Goal: Information Seeking & Learning: Check status

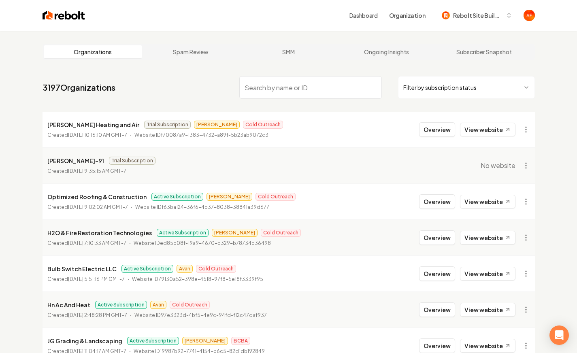
click at [342, 86] on input "search" at bounding box center [310, 87] width 143 height 23
click at [62, 18] on img at bounding box center [64, 15] width 43 height 11
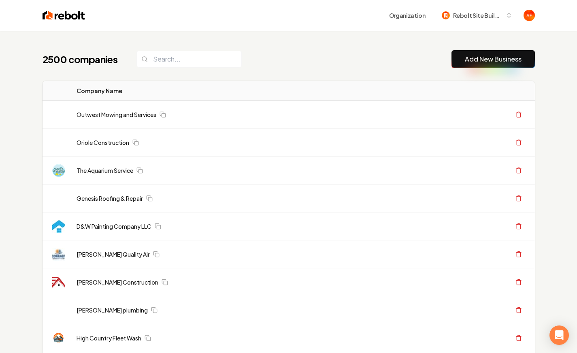
drag, startPoint x: 136, startPoint y: 42, endPoint x: 154, endPoint y: 53, distance: 21.7
click at [165, 58] on input "search" at bounding box center [189, 59] width 105 height 17
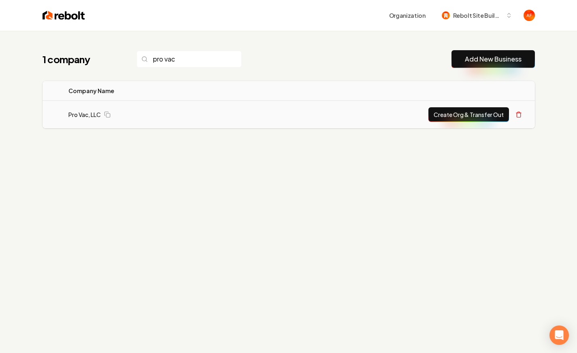
click at [461, 118] on button "Create Org & Transfer Out" at bounding box center [469, 114] width 81 height 15
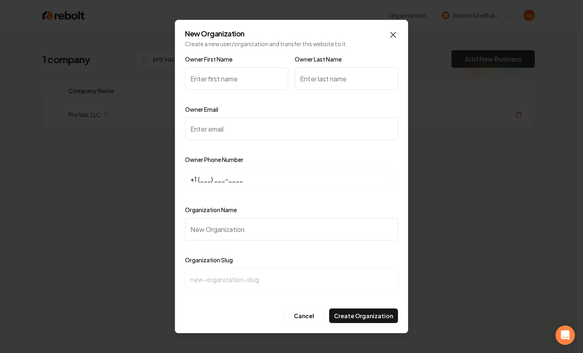
click at [393, 36] on icon "button" at bounding box center [393, 35] width 10 height 10
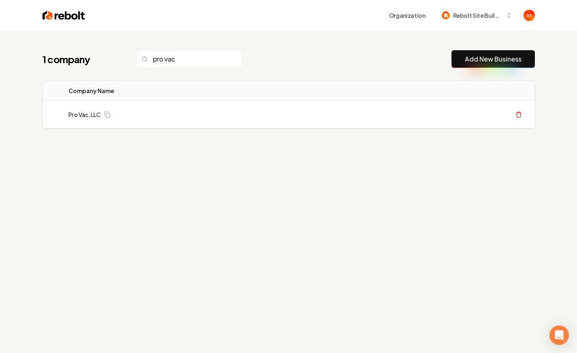
click at [392, 73] on div "1 company pro vac Add New Business Logo Company Name Actions Pro Vac, LLC Creat…" at bounding box center [289, 105] width 519 height 149
click at [92, 88] on th "Company Name" at bounding box center [142, 91] width 160 height 20
click at [114, 88] on th "Company Name" at bounding box center [142, 91] width 160 height 20
click at [115, 90] on th "Company Name" at bounding box center [142, 91] width 160 height 20
drag, startPoint x: 116, startPoint y: 91, endPoint x: 37, endPoint y: 56, distance: 86.0
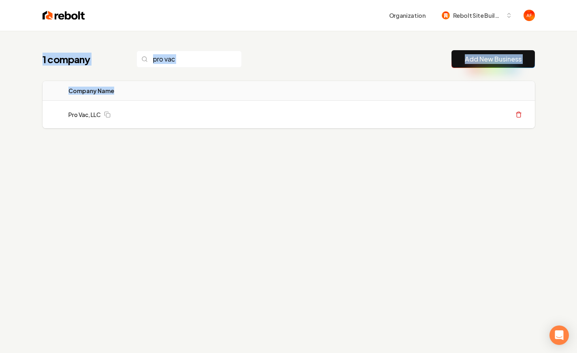
click at [37, 56] on div "1 company pro vac Add New Business Logo Company Name Actions Pro Vac, LLC Creat…" at bounding box center [289, 105] width 519 height 149
click at [38, 56] on div "1 company pro vac Add New Business Logo Company Name Actions Pro Vac, LLC Creat…" at bounding box center [289, 105] width 519 height 149
drag, startPoint x: 38, startPoint y: 56, endPoint x: 482, endPoint y: 210, distance: 469.5
click at [482, 210] on div "1 company pro vac Add New Business Logo Company Name Actions Pro Vac, LLC Creat…" at bounding box center [288, 207] width 577 height 353
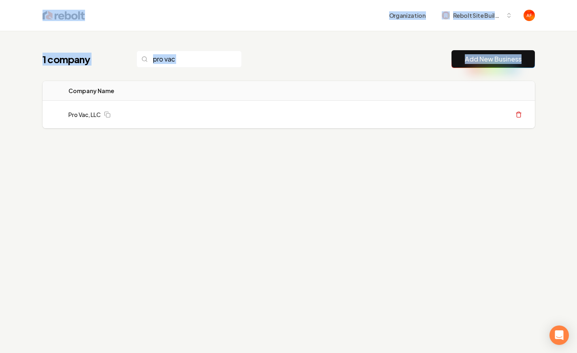
drag, startPoint x: 517, startPoint y: 186, endPoint x: 30, endPoint y: -15, distance: 527.7
click at [30, 0] on html "Organization Rebolt Site Builder 1 company pro vac Add New Business Logo Compan…" at bounding box center [288, 176] width 577 height 353
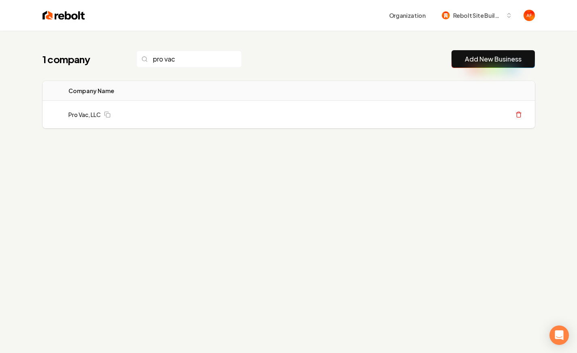
click at [23, 4] on header "Organization Rebolt Site Builder" at bounding box center [288, 15] width 577 height 31
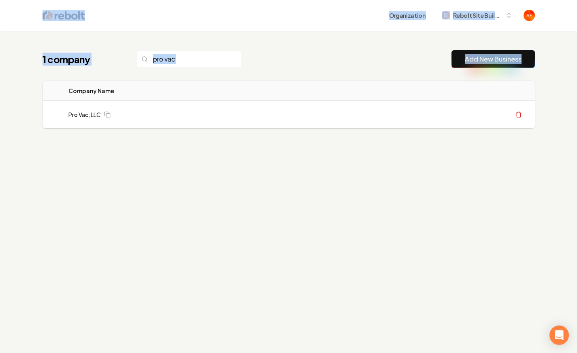
drag, startPoint x: 28, startPoint y: 4, endPoint x: 384, endPoint y: 190, distance: 402.1
click at [384, 190] on div "Organization Rebolt Site Builder 1 company pro vac Add New Business Logo Compan…" at bounding box center [288, 176] width 577 height 353
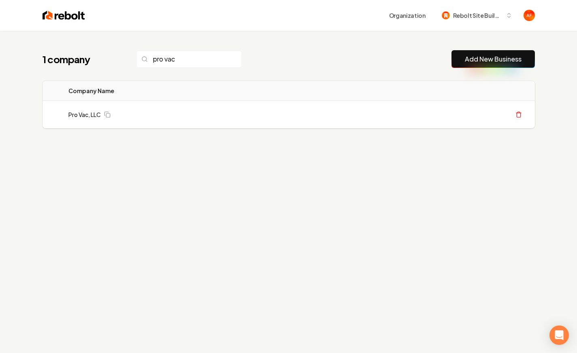
click at [384, 190] on div "1 company pro vac Add New Business Logo Company Name Actions Pro Vac, LLC Creat…" at bounding box center [288, 207] width 577 height 353
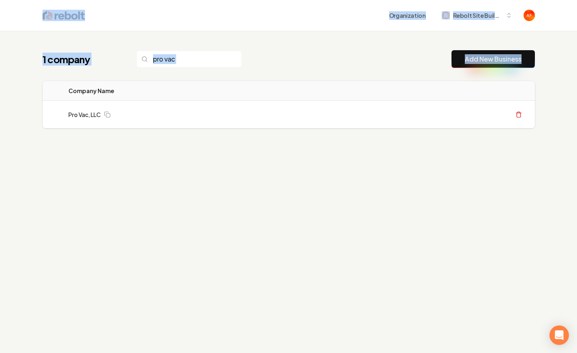
drag, startPoint x: 400, startPoint y: 170, endPoint x: 30, endPoint y: 6, distance: 404.8
click at [30, 6] on div "Organization Rebolt Site Builder 1 company pro vac Add New Business Logo Compan…" at bounding box center [288, 176] width 577 height 353
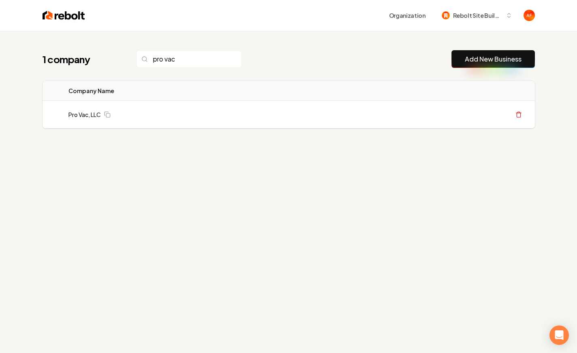
click at [32, 6] on div "Organization Rebolt Site Builder" at bounding box center [289, 15] width 519 height 31
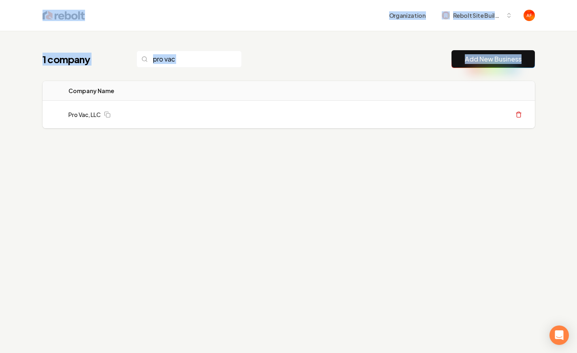
drag, startPoint x: 41, startPoint y: 9, endPoint x: 464, endPoint y: 177, distance: 456.2
click at [478, 216] on div "Organization Rebolt Site Builder 1 company pro vac Add New Business Logo Compan…" at bounding box center [288, 176] width 577 height 353
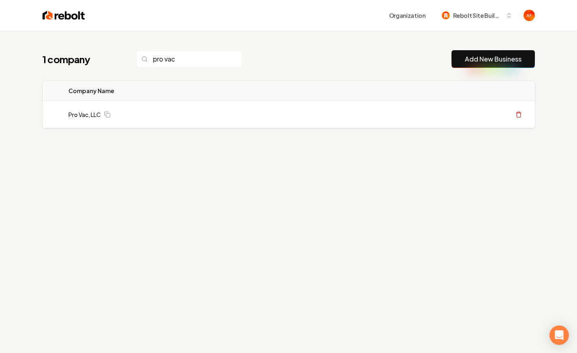
click at [464, 177] on div "1 company pro vac Add New Business Logo Company Name Actions Pro Vac, LLC Creat…" at bounding box center [289, 105] width 519 height 149
click at [53, 15] on img at bounding box center [64, 15] width 43 height 11
click at [202, 58] on input "pro vac" at bounding box center [189, 59] width 105 height 17
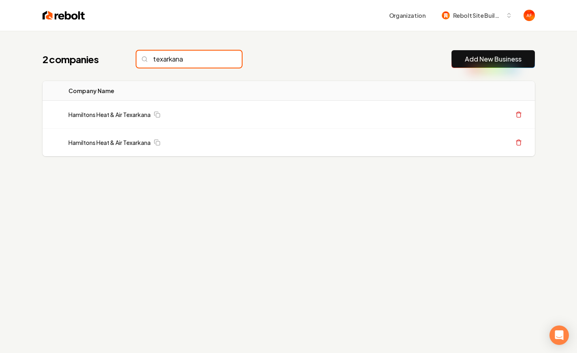
type input "texarkana"
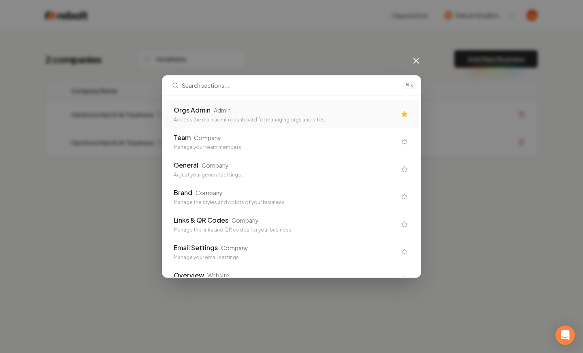
click at [316, 102] on div "Orgs Admin Admin Access the main admin dashboard for managing orgs and sites" at bounding box center [291, 114] width 255 height 28
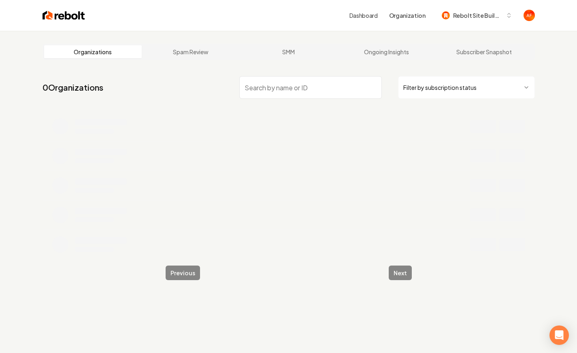
click at [274, 89] on input "search" at bounding box center [310, 87] width 143 height 23
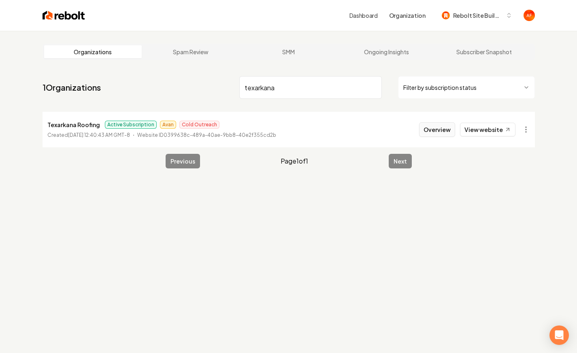
type input "texarkana"
click at [426, 130] on button "Overview" at bounding box center [437, 129] width 36 height 15
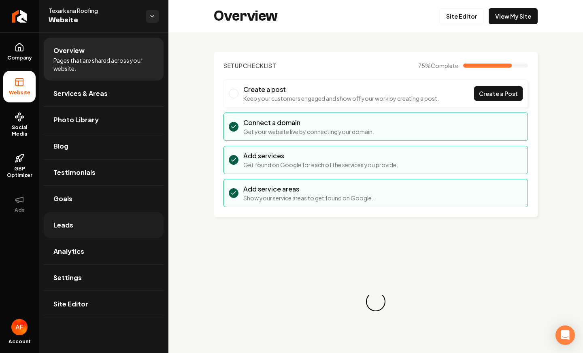
click at [79, 231] on link "Leads" at bounding box center [104, 225] width 120 height 26
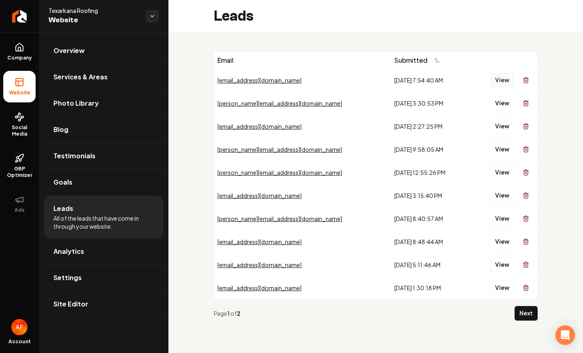
click at [498, 78] on button "View" at bounding box center [502, 80] width 25 height 15
click at [498, 108] on button "View" at bounding box center [502, 103] width 25 height 15
click at [498, 124] on button "View" at bounding box center [502, 126] width 25 height 15
click at [505, 152] on button "View" at bounding box center [502, 149] width 25 height 15
click at [502, 170] on button "View" at bounding box center [502, 172] width 25 height 15
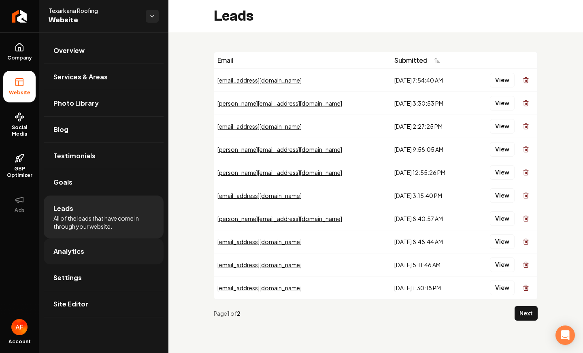
click at [70, 241] on link "Analytics" at bounding box center [104, 252] width 120 height 26
